Goal: Task Accomplishment & Management: Complete application form

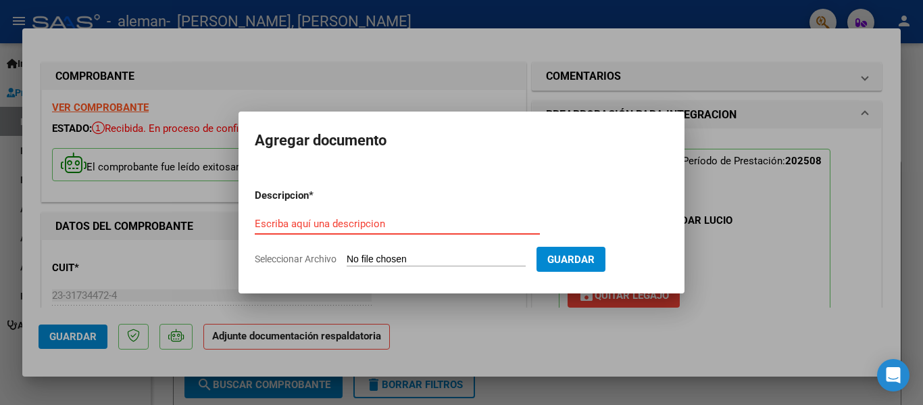
scroll to position [309, 0]
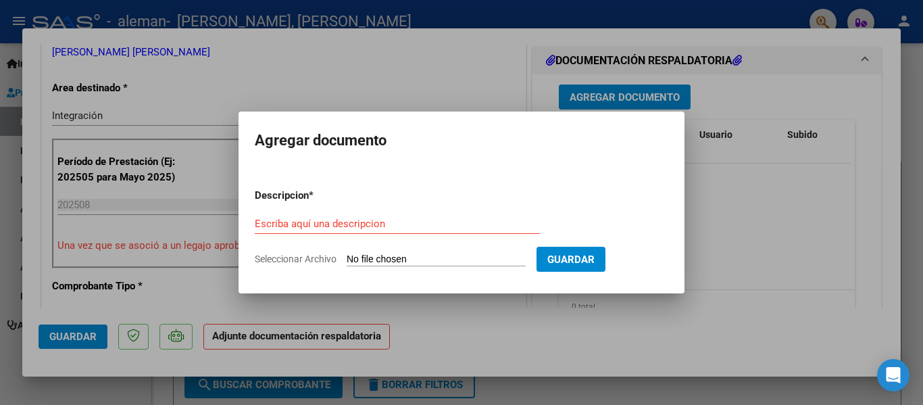
click at [451, 255] on input "Seleccionar Archivo" at bounding box center [436, 259] width 179 height 13
type input "C:\fakepath\PLANILLA DE ASISTENCIA [DATE] FIRMADA-signed.pdf"
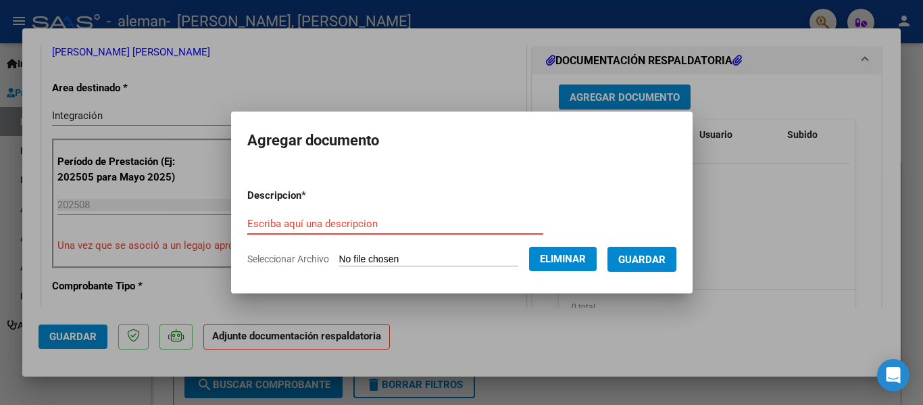
click at [318, 226] on input "Escriba aquí una descripcion" at bounding box center [395, 224] width 296 height 12
type input "p"
type input "PLANILLA AGOSTO 2025"
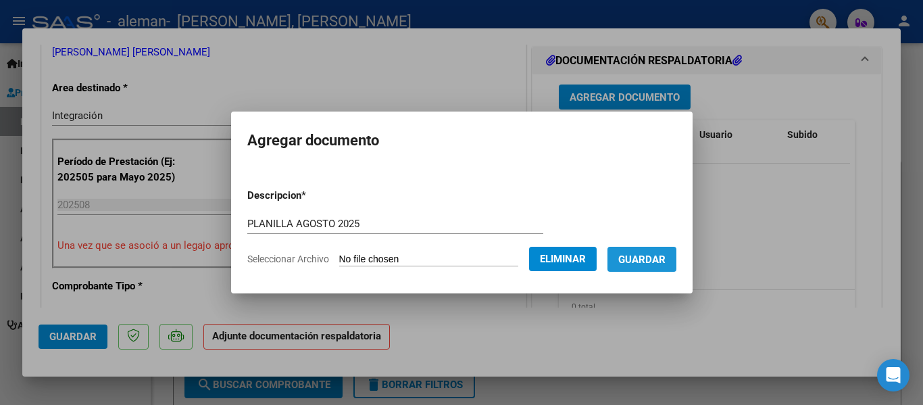
click at [657, 260] on span "Guardar" at bounding box center [641, 259] width 47 height 12
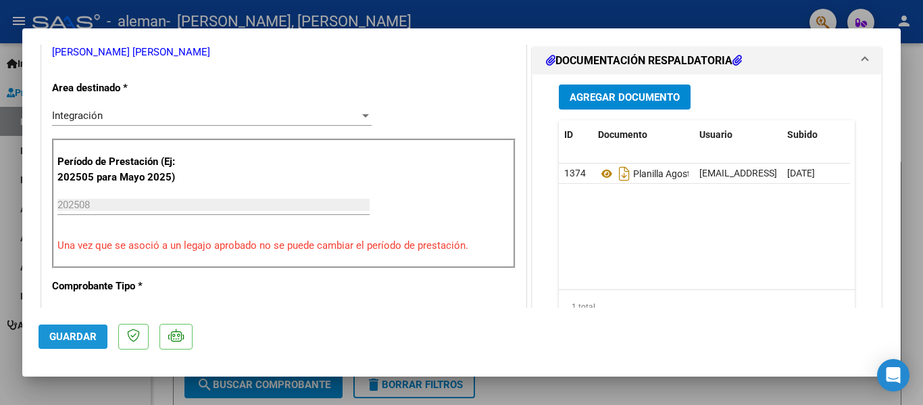
click at [60, 332] on span "Guardar" at bounding box center [72, 336] width 47 height 12
click at [550, 384] on div at bounding box center [461, 202] width 923 height 405
type input "$ 0,00"
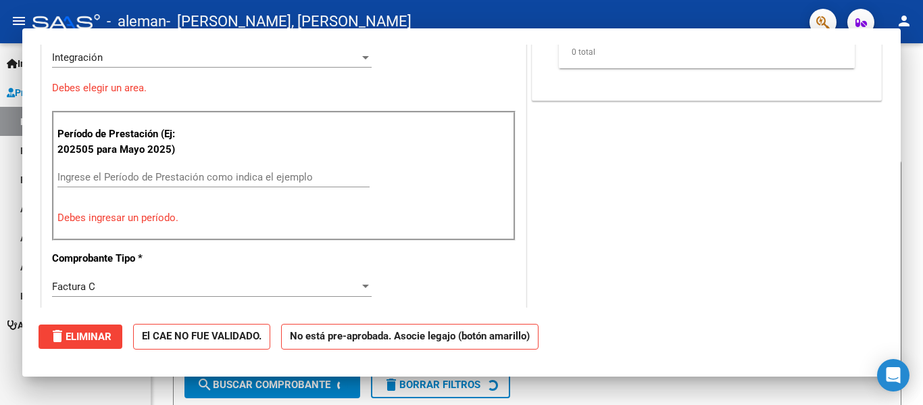
scroll to position [251, 0]
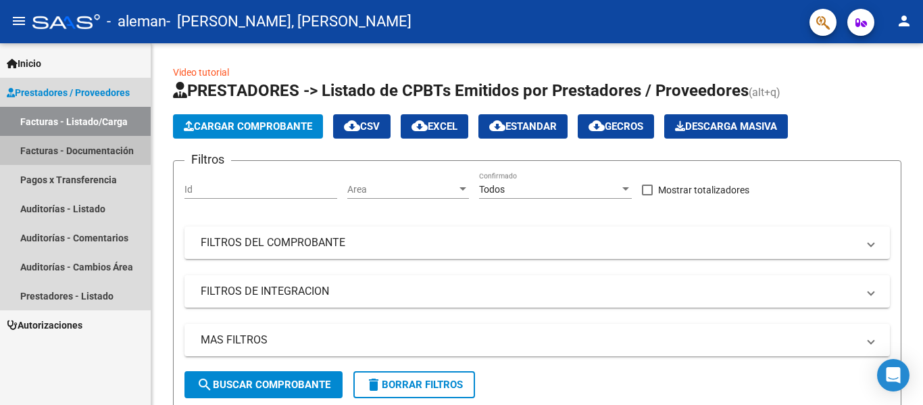
click at [70, 149] on link "Facturas - Documentación" at bounding box center [75, 150] width 151 height 29
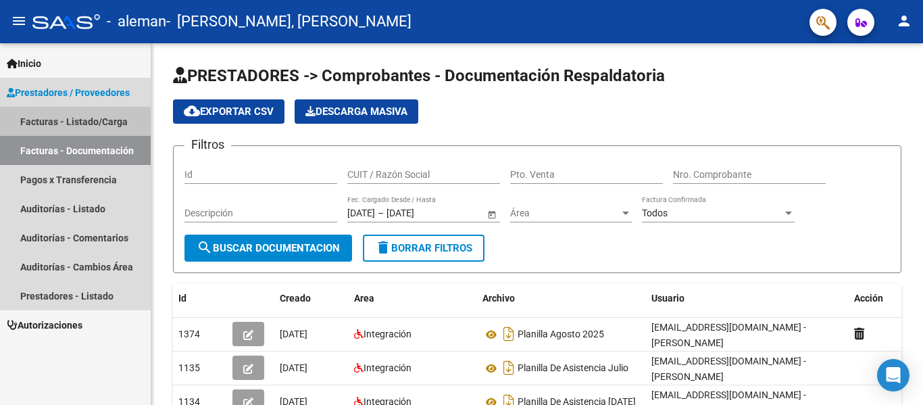
click at [82, 112] on link "Facturas - Listado/Carga" at bounding box center [75, 121] width 151 height 29
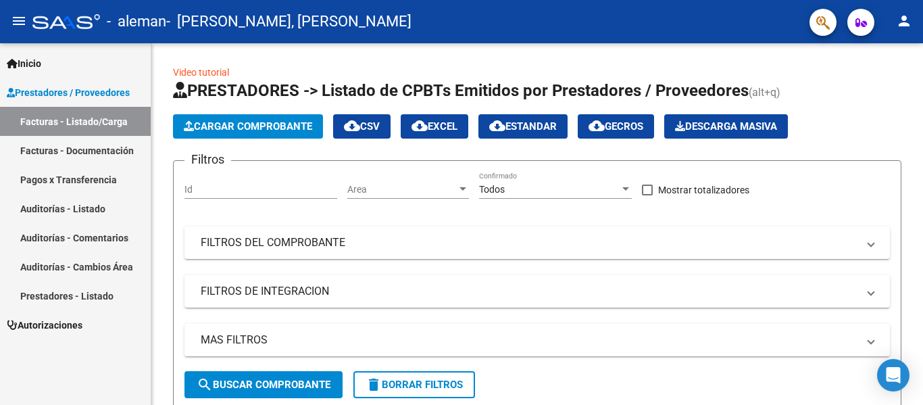
click at [103, 154] on link "Facturas - Documentación" at bounding box center [75, 150] width 151 height 29
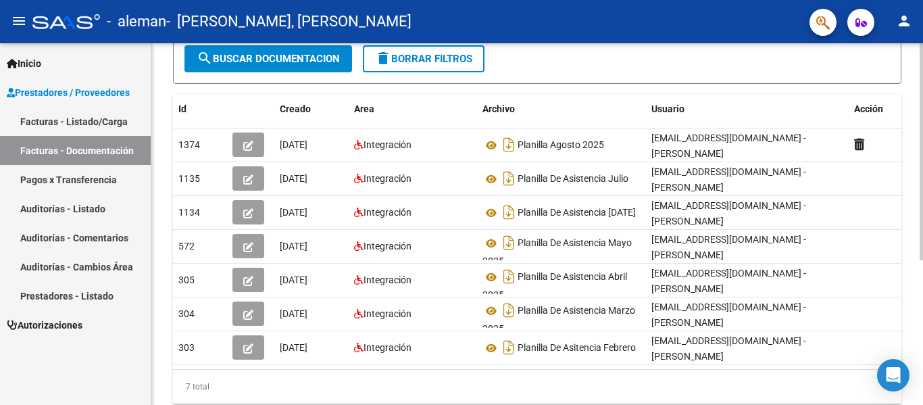
scroll to position [191, 0]
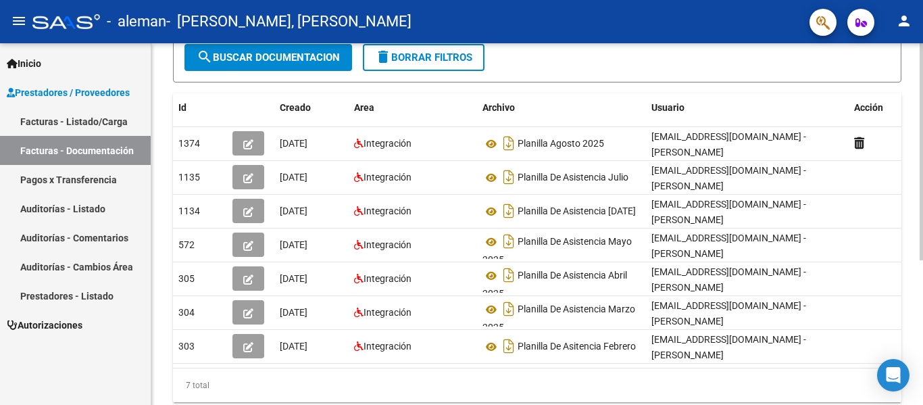
click at [920, 274] on div at bounding box center [921, 271] width 3 height 217
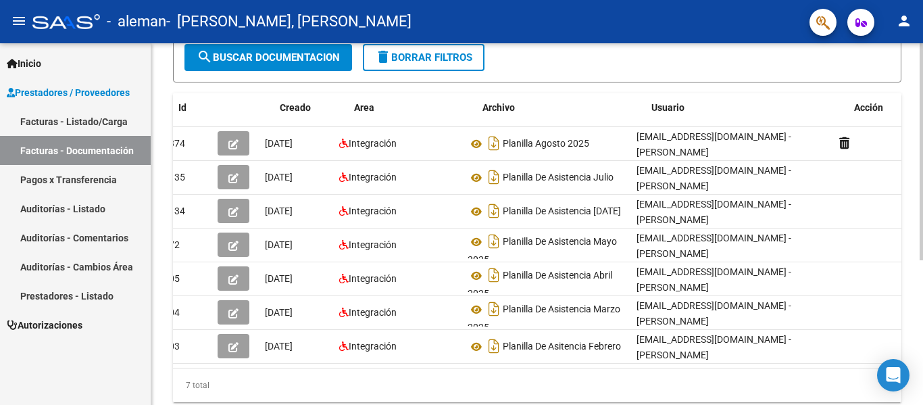
scroll to position [0, 0]
